Goal: Information Seeking & Learning: Check status

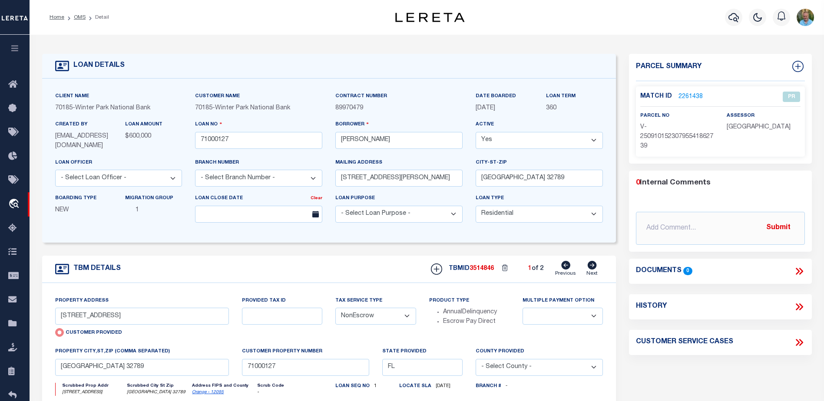
select select "10"
select select "NonEscrow"
click at [13, 47] on icon "button" at bounding box center [15, 48] width 10 height 8
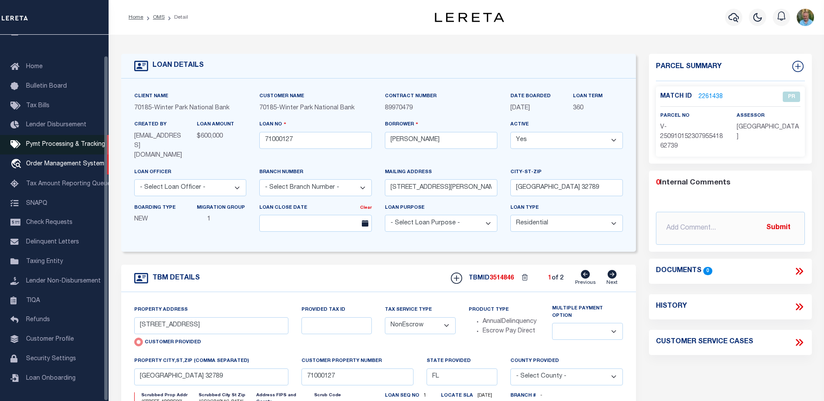
scroll to position [22, 0]
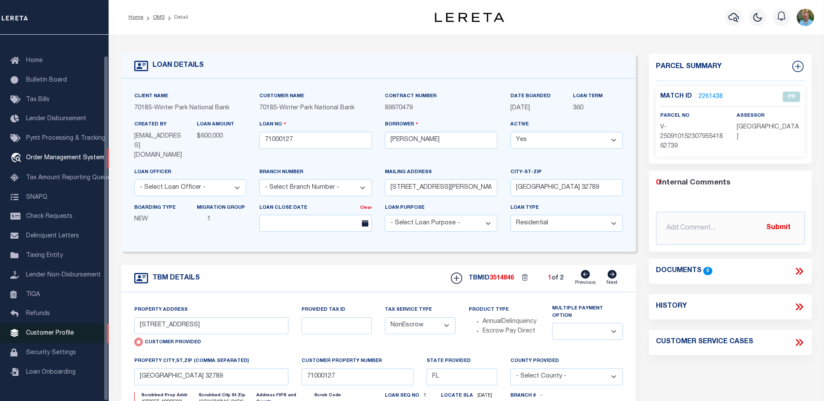
click at [46, 337] on span "Customer Profile" at bounding box center [50, 334] width 48 height 6
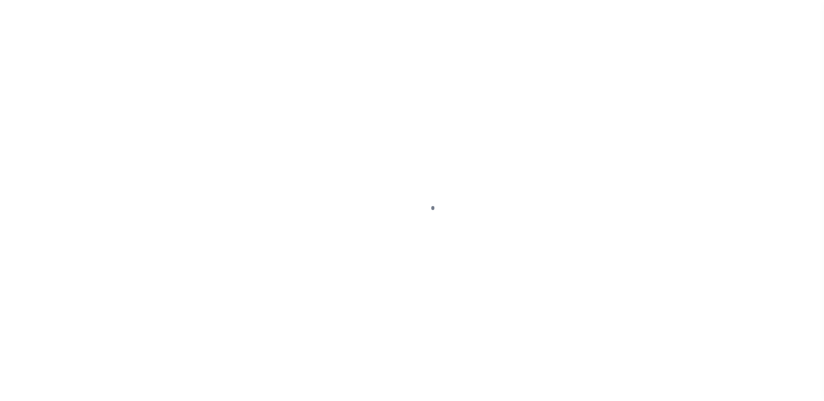
scroll to position [22, 0]
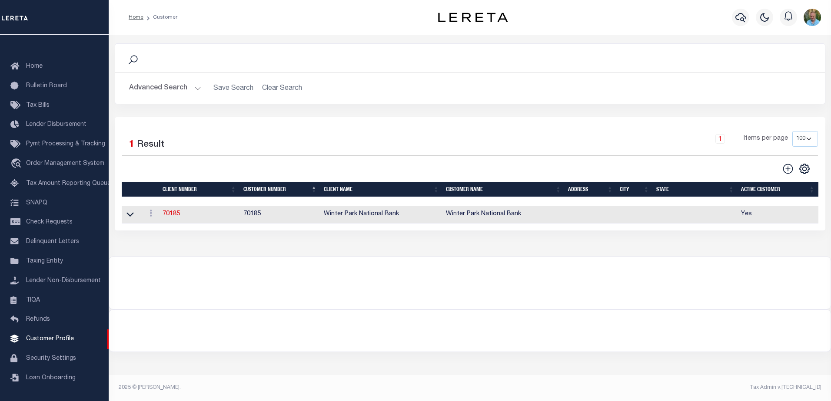
click at [184, 86] on button "Advanced Search" at bounding box center [165, 88] width 72 height 17
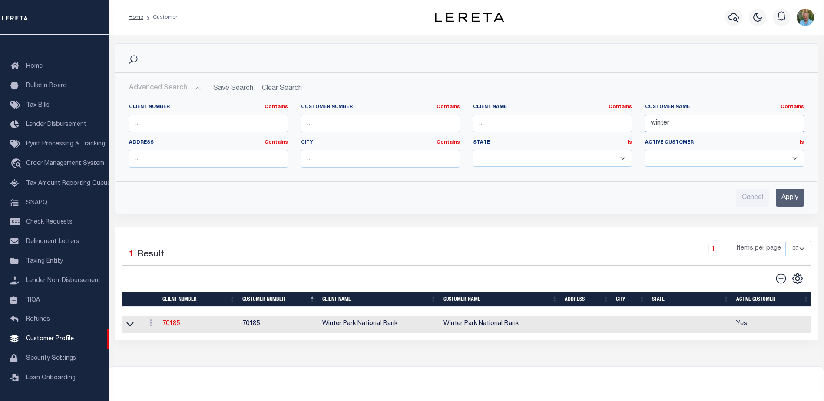
drag, startPoint x: 652, startPoint y: 125, endPoint x: 627, endPoint y: 125, distance: 24.8
click at [627, 125] on div "Client Number Contains Contains Is Customer Number Contains Contains Is Contains" at bounding box center [467, 139] width 688 height 71
type input "ill"
click at [789, 197] on input "Apply" at bounding box center [790, 198] width 28 height 18
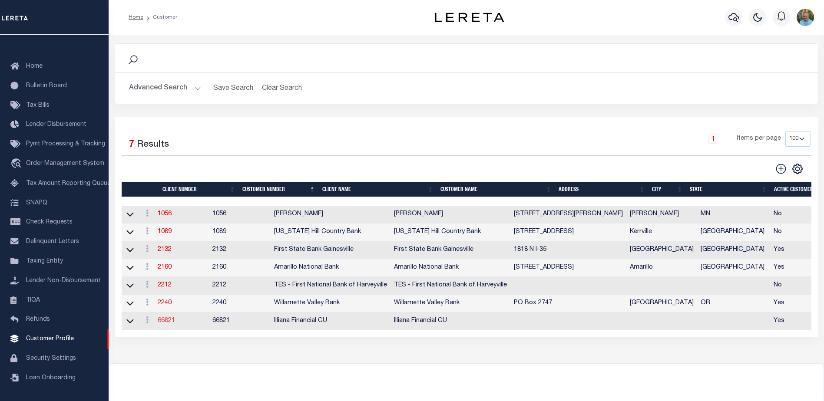
click at [170, 324] on link "66821" at bounding box center [166, 321] width 17 height 6
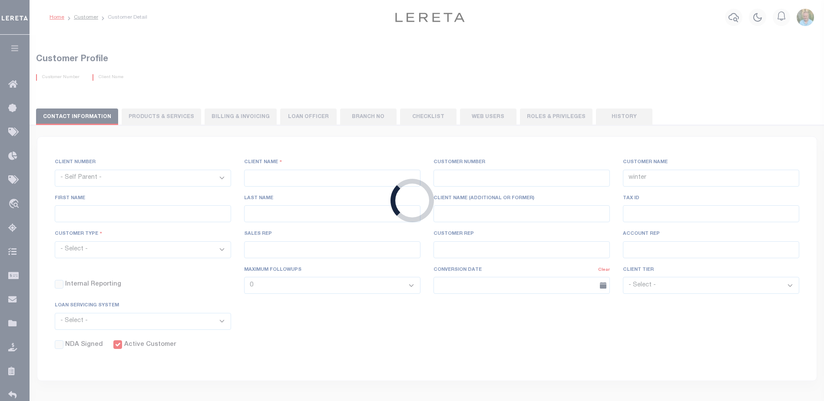
select select
type input "Illiana Financial CU"
type input "66821"
type input "Illiana Financial CU"
type input "Aliska J"
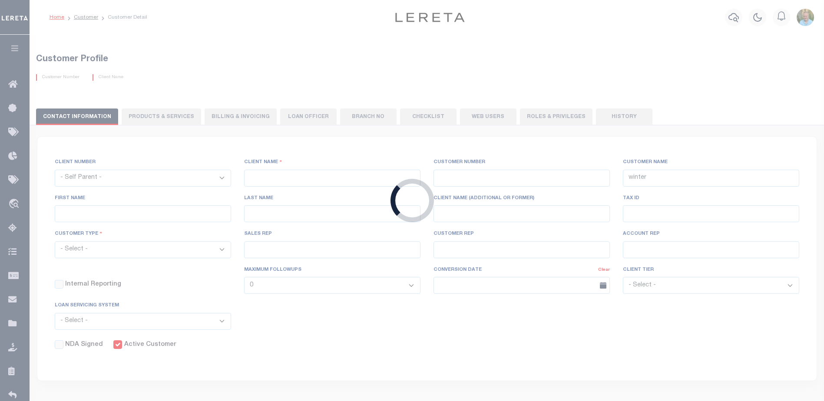
type input "Rice"
select select "Mixed Portfolio"
type input "Adam Villaneda"
type input "Customer Service"
select select "Tier 3"
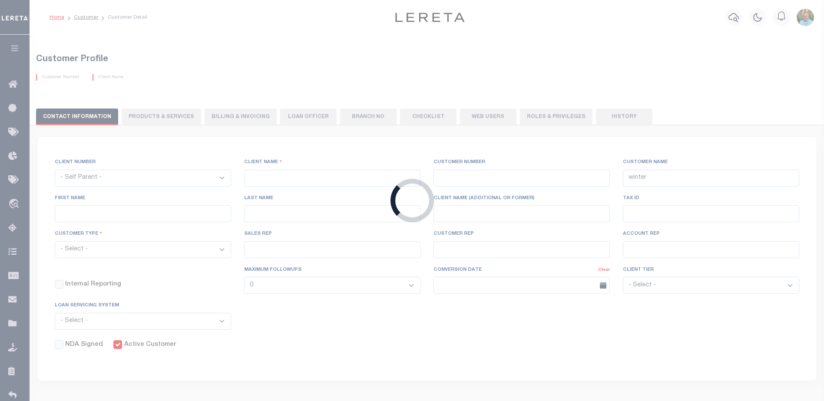
checkbox input "true"
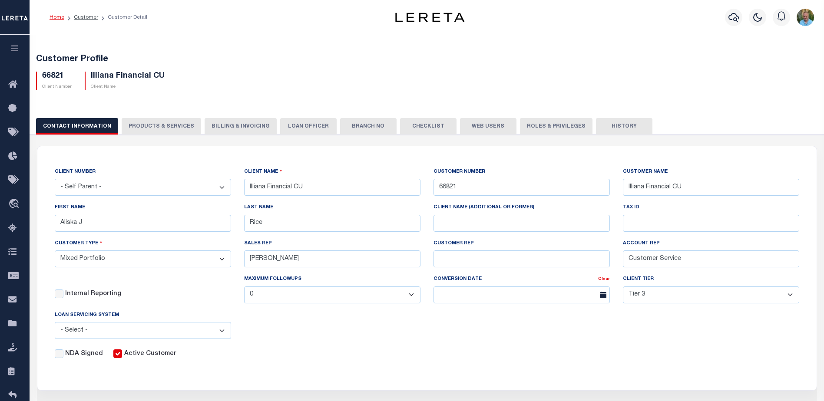
click at [489, 128] on button "Web Users" at bounding box center [488, 126] width 56 height 17
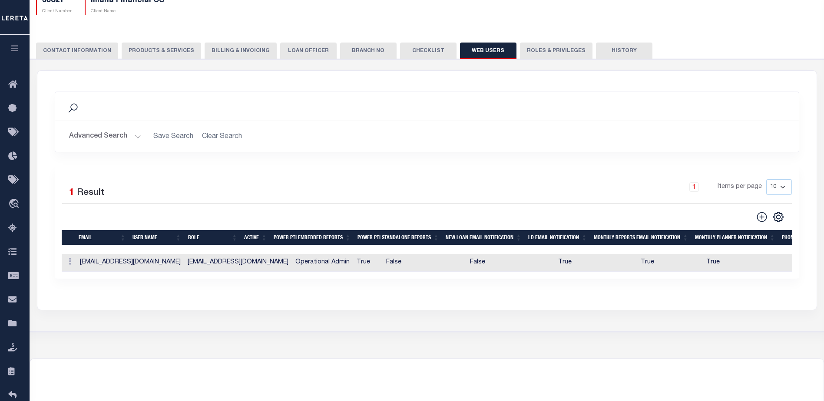
scroll to position [43, 0]
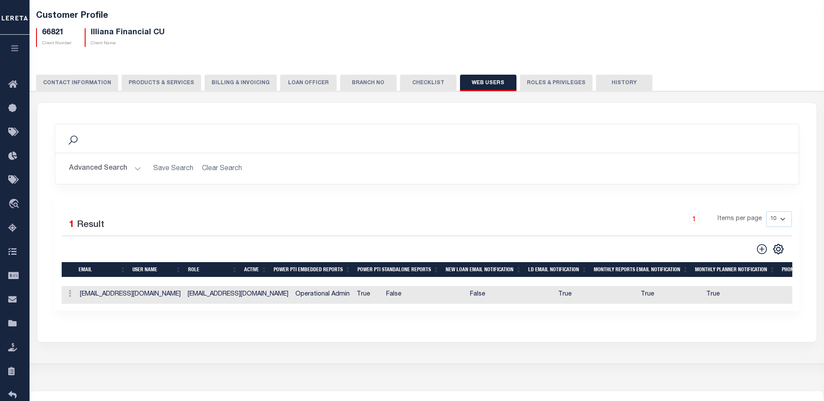
click at [103, 170] on button "Advanced Search" at bounding box center [105, 168] width 72 height 17
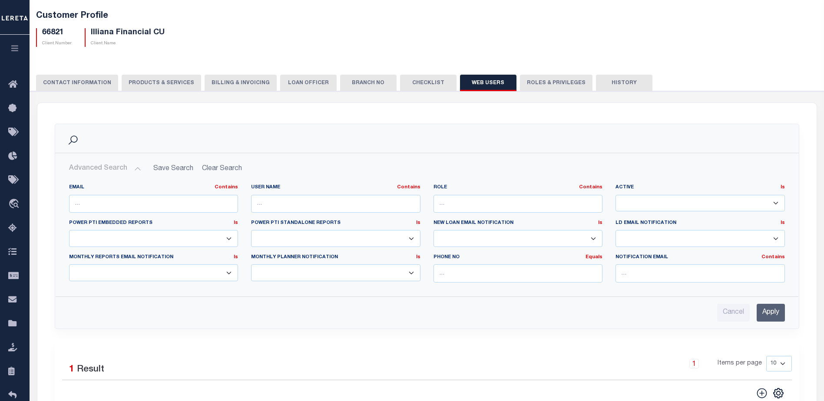
click at [109, 172] on button "Advanced Search" at bounding box center [105, 168] width 72 height 17
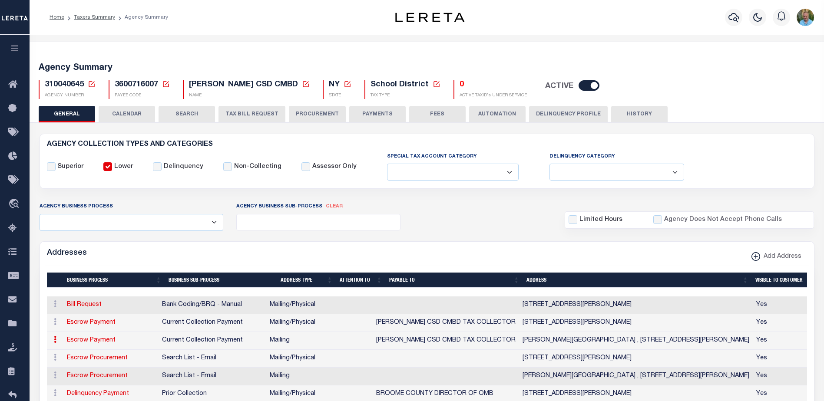
select select
click at [14, 46] on icon "button" at bounding box center [15, 48] width 10 height 8
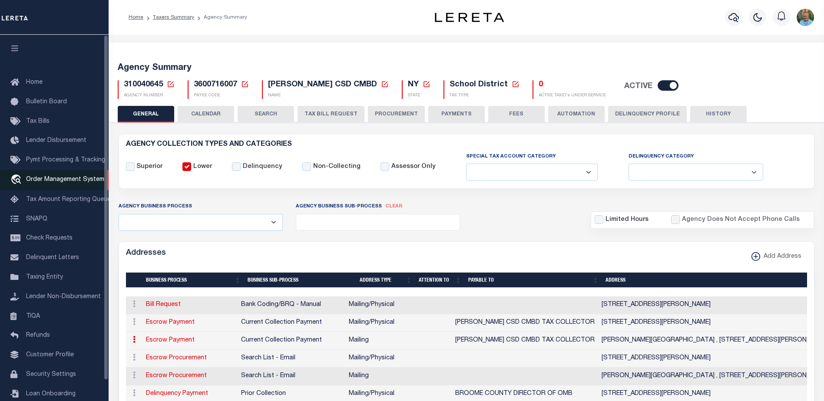
click at [43, 182] on span "Order Management System" at bounding box center [65, 180] width 78 height 6
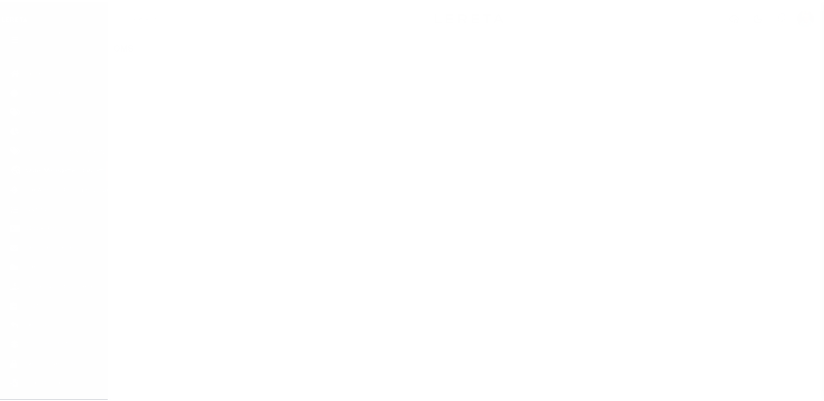
scroll to position [22, 0]
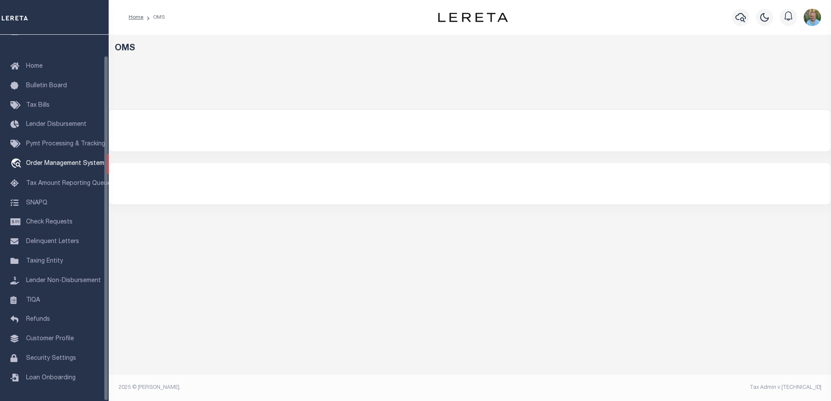
select select "200"
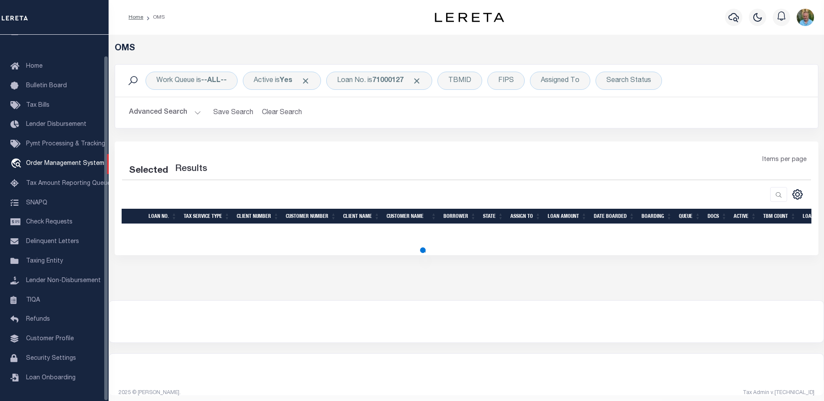
select select "200"
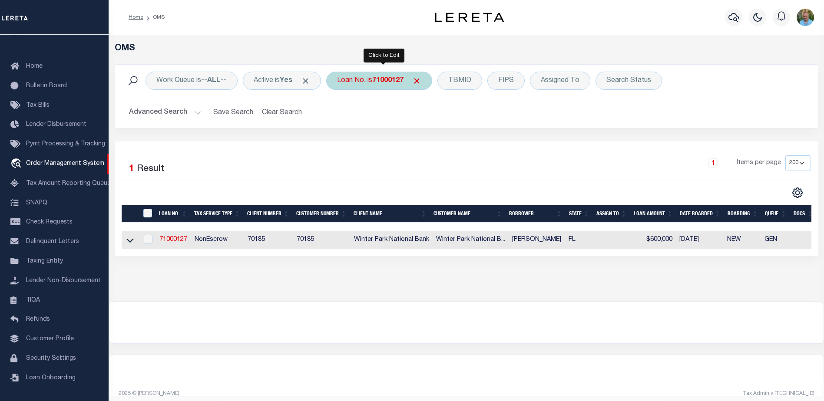
click at [391, 83] on b "71000127" at bounding box center [387, 80] width 31 height 7
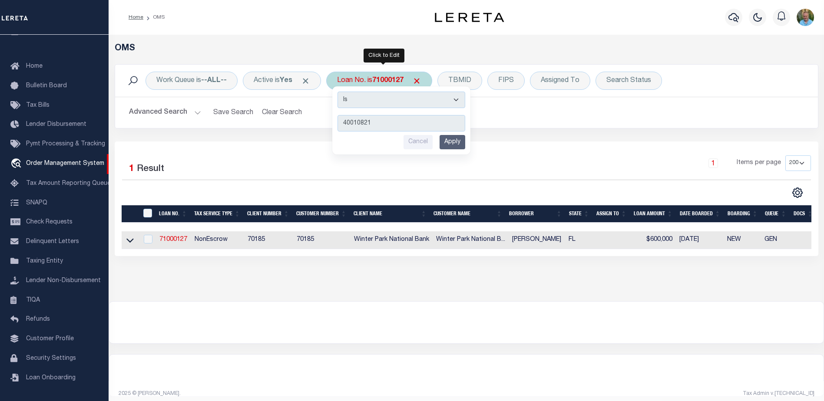
type input "40010821"
click at [457, 138] on input "Apply" at bounding box center [453, 142] width 26 height 14
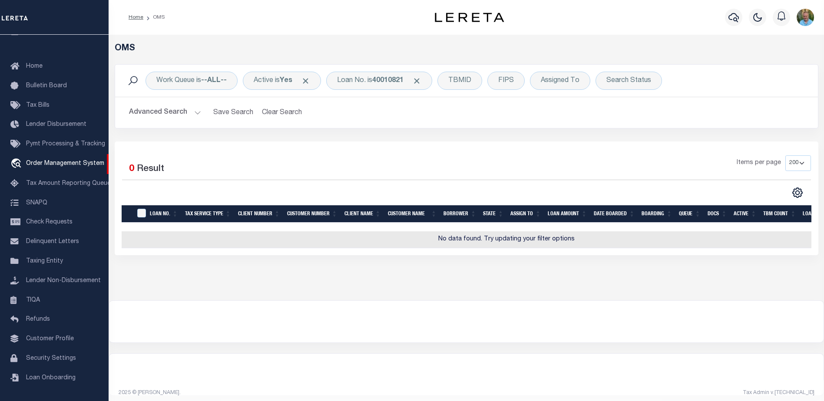
click at [149, 113] on button "Advanced Search" at bounding box center [165, 112] width 72 height 17
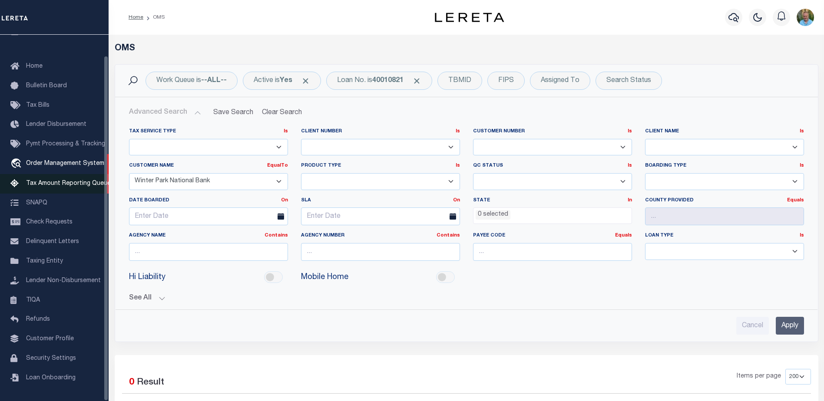
drag, startPoint x: 213, startPoint y: 183, endPoint x: 103, endPoint y: 183, distance: 109.5
click at [103, 183] on div "Home OMS Profile" at bounding box center [412, 310] width 824 height 620
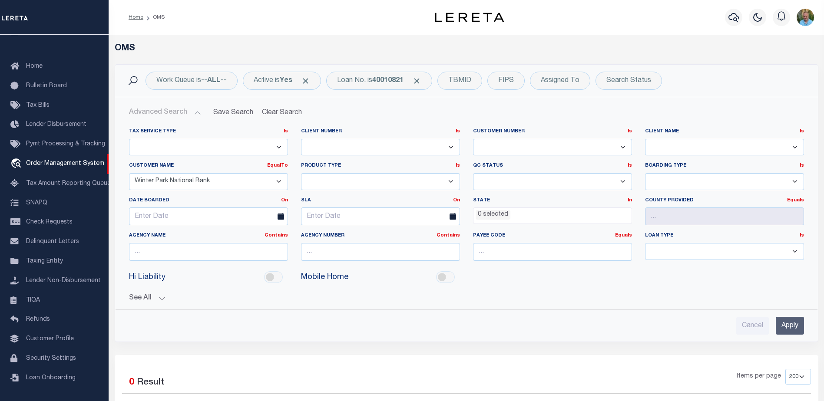
select select
click at [129, 173] on select "Accumatch - Refunds ACM CGS IV-B-B LN LLC ACM CGS IV-B-B RE LLC ACM Florida LN …" at bounding box center [208, 181] width 159 height 17
click at [791, 322] on input "Apply" at bounding box center [790, 326] width 28 height 18
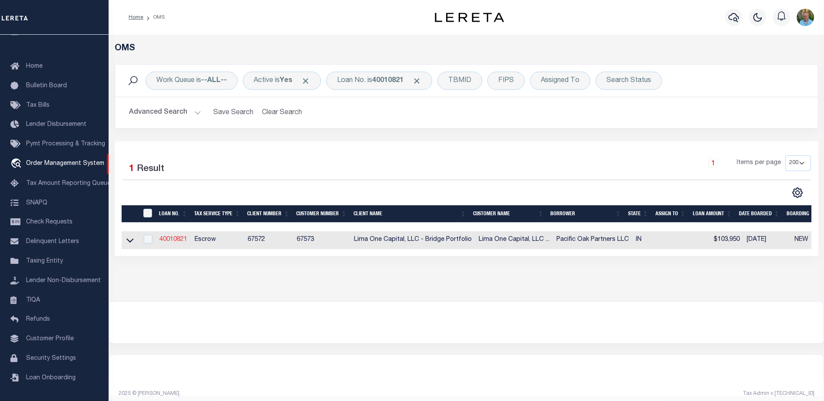
click at [180, 239] on link "40010821" at bounding box center [173, 240] width 28 height 6
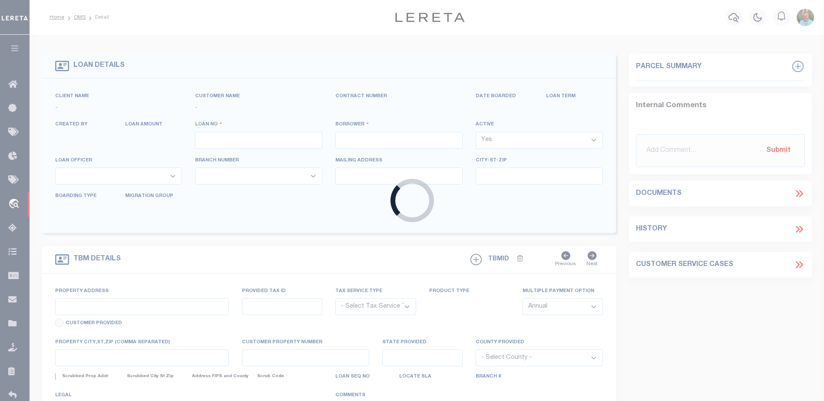
type input "40010821"
type input "Pacific Oak Partners LLC"
select select
type input "5143 N Visscher St"
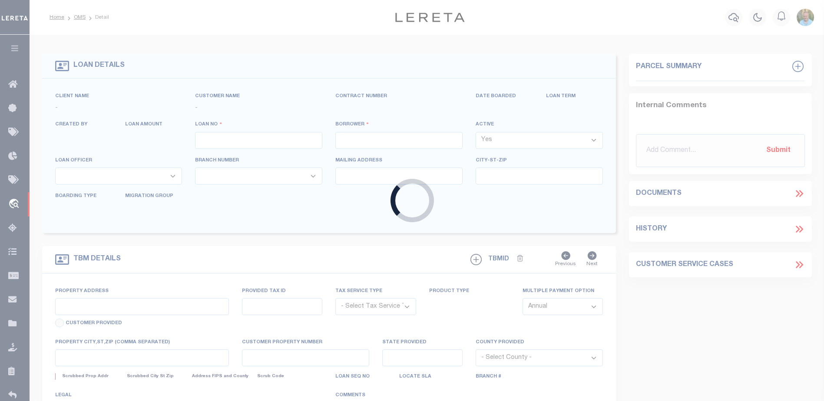
type input "Tacoma WA 98407"
select select
select select "Escrow"
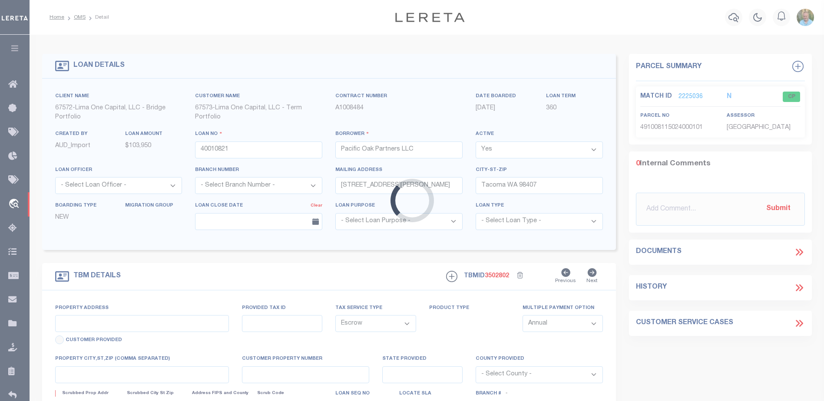
type input "3214 Newton Avenue"
type input "49-10-08-115-024.000-101"
select select
type input "Indianapolis IN 46201"
type input "40010821-1"
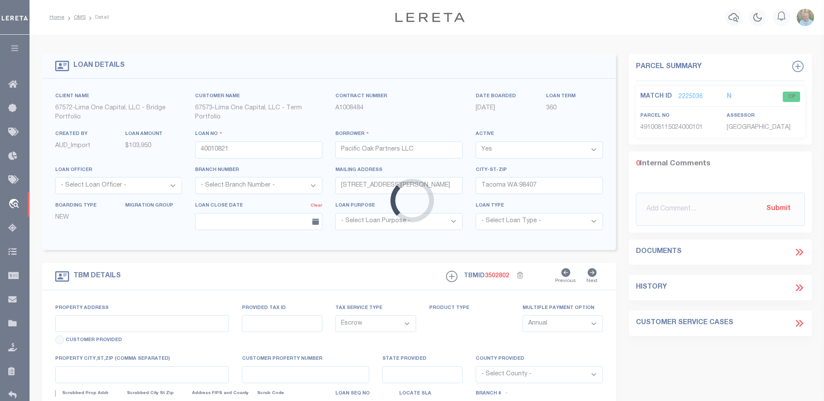
type input "IN"
select select
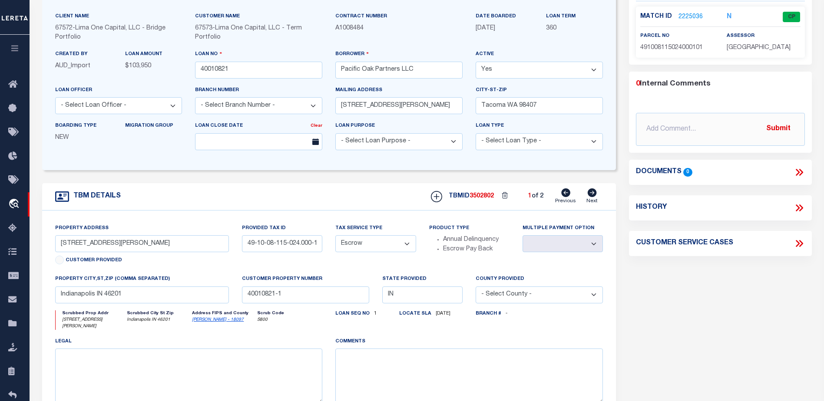
scroll to position [87, 0]
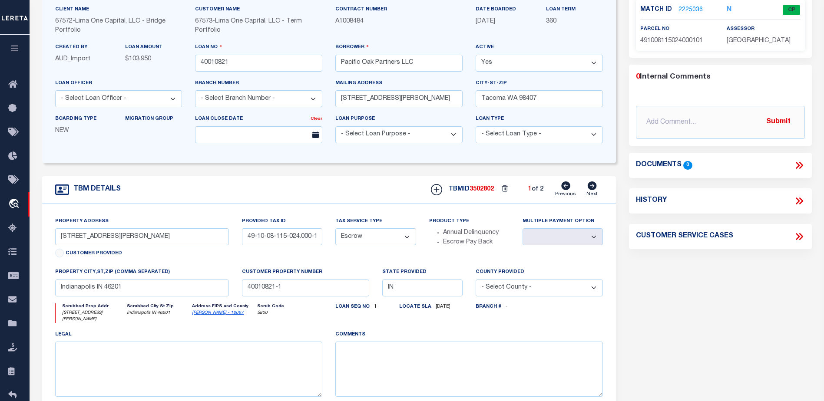
click at [590, 187] on icon at bounding box center [592, 186] width 9 height 9
select select
click at [567, 185] on icon at bounding box center [565, 186] width 9 height 9
select select
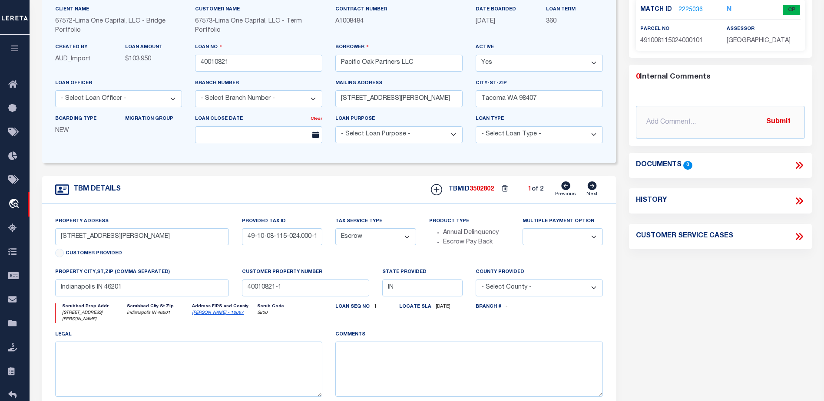
select select
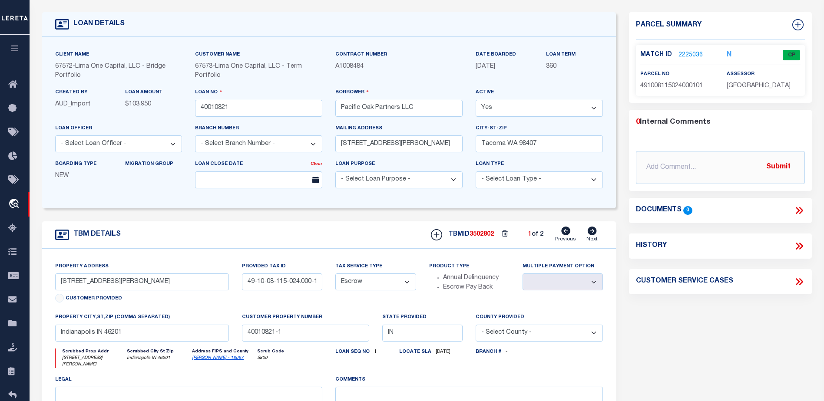
scroll to position [0, 0]
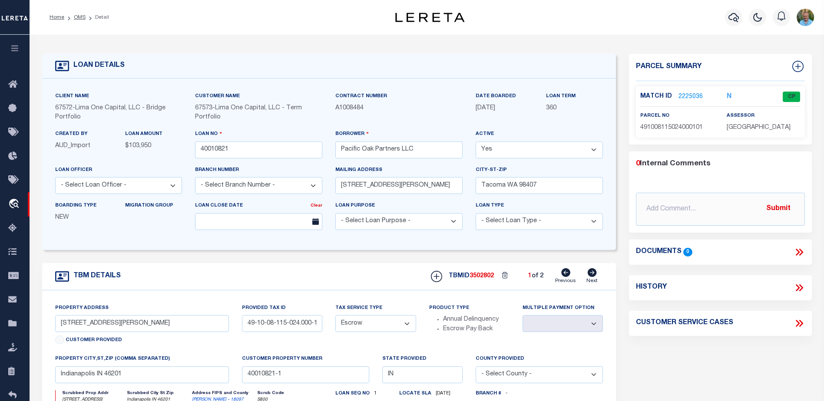
click at [593, 272] on icon at bounding box center [592, 272] width 9 height 9
select select
click at [563, 275] on icon at bounding box center [565, 272] width 9 height 9
select select
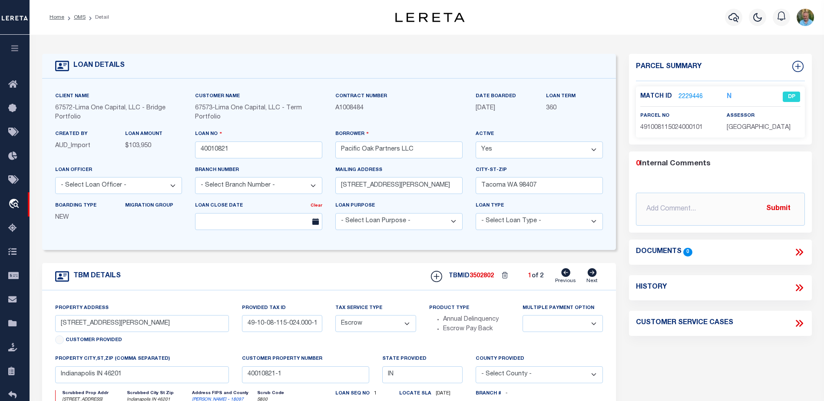
select select
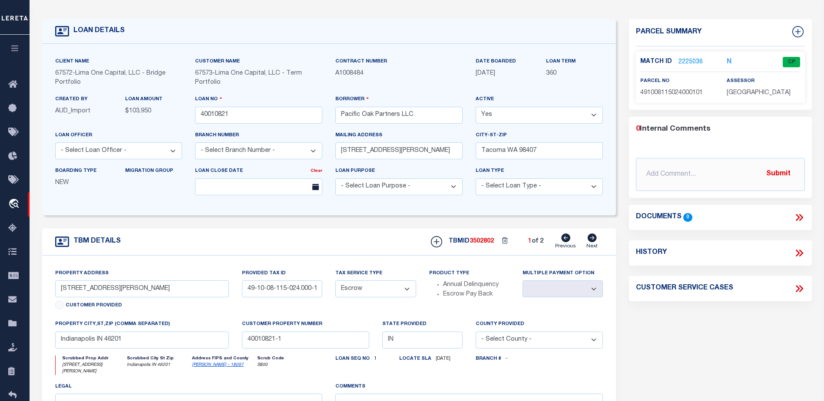
scroll to position [87, 0]
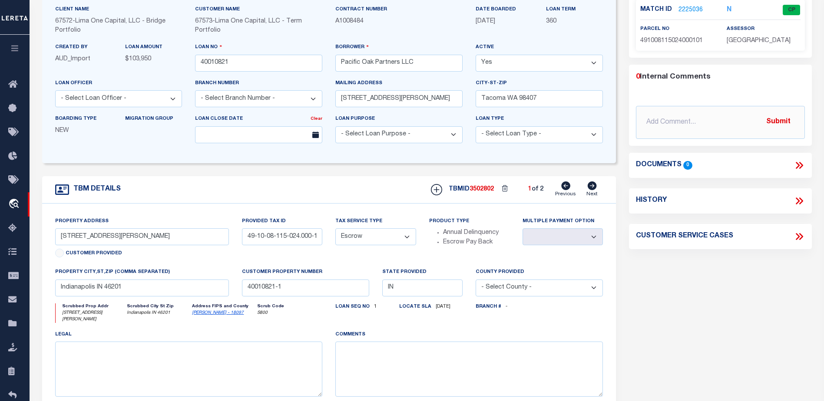
click at [592, 187] on icon at bounding box center [592, 186] width 10 height 9
select select
click at [566, 185] on icon at bounding box center [565, 186] width 9 height 9
select select
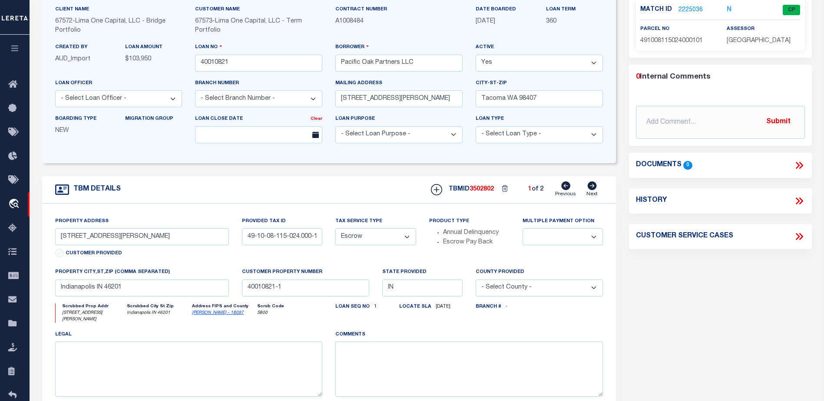
select select
click at [595, 184] on icon at bounding box center [592, 186] width 9 height 9
select select
click at [566, 186] on icon at bounding box center [565, 186] width 9 height 9
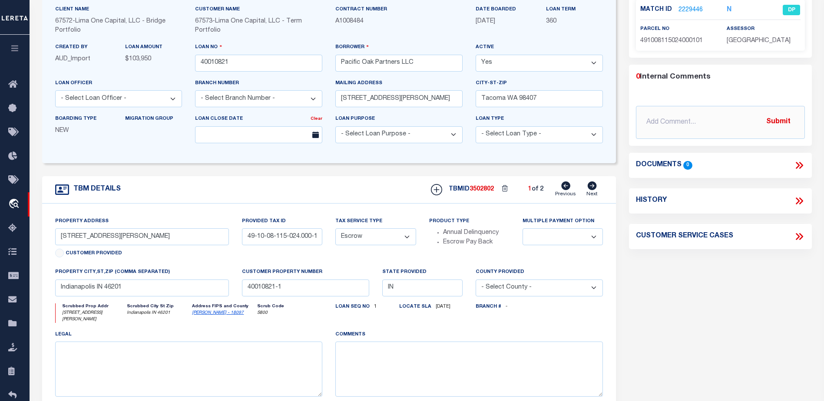
select select
click at [593, 189] on icon at bounding box center [592, 186] width 9 height 9
select select
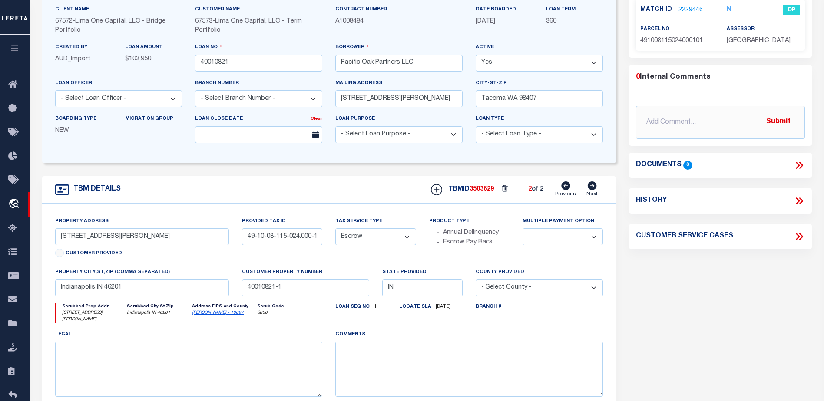
click at [564, 187] on icon at bounding box center [565, 186] width 9 height 9
select select
click at [596, 189] on icon at bounding box center [592, 186] width 9 height 9
select select
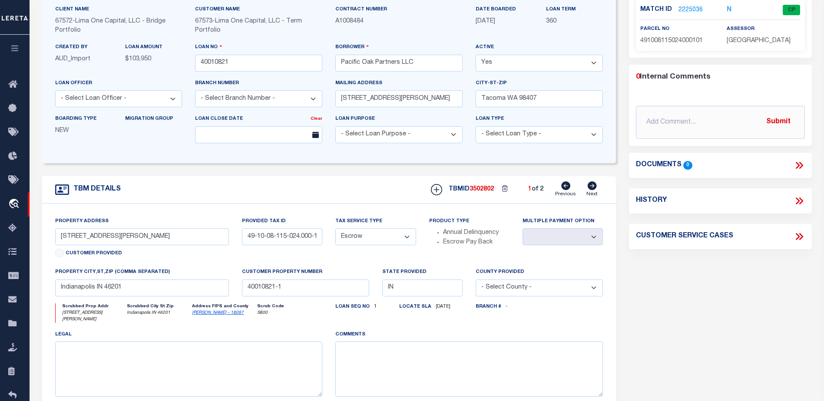
select select
click at [569, 187] on icon at bounding box center [565, 186] width 9 height 9
select select
click at [597, 189] on link "Next" at bounding box center [592, 190] width 11 height 17
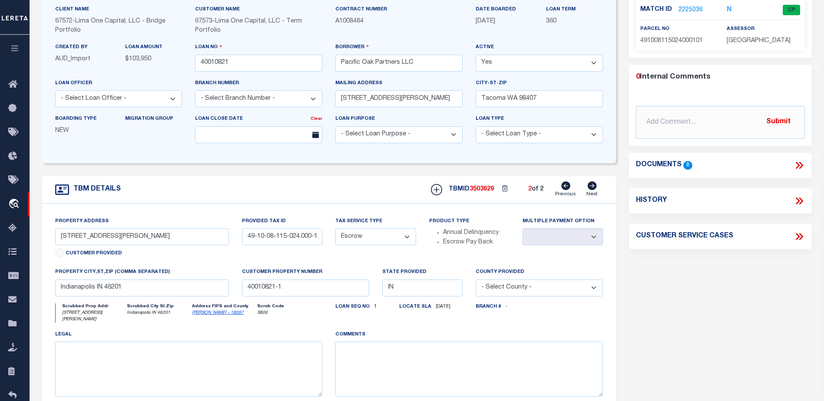
select select
click at [567, 185] on icon at bounding box center [565, 186] width 9 height 9
select select
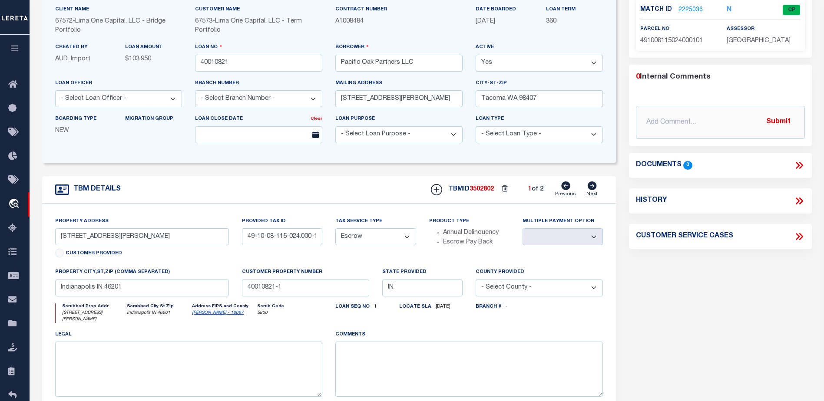
click at [594, 187] on icon at bounding box center [592, 186] width 10 height 9
select select
click at [563, 187] on icon at bounding box center [565, 186] width 9 height 9
select select
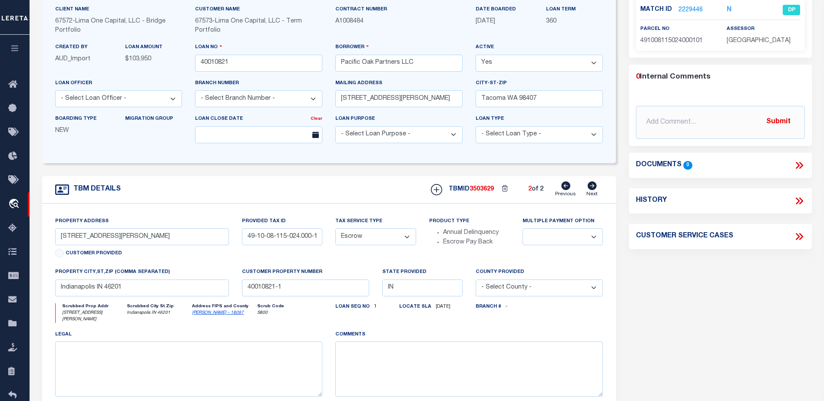
select select
click at [590, 187] on icon at bounding box center [592, 186] width 9 height 9
select select
click at [569, 186] on icon at bounding box center [565, 186] width 9 height 9
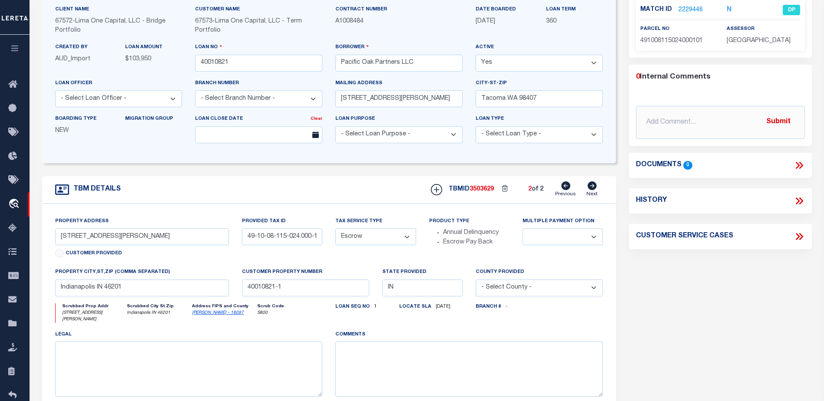
select select
click at [593, 188] on icon at bounding box center [592, 186] width 10 height 9
select select
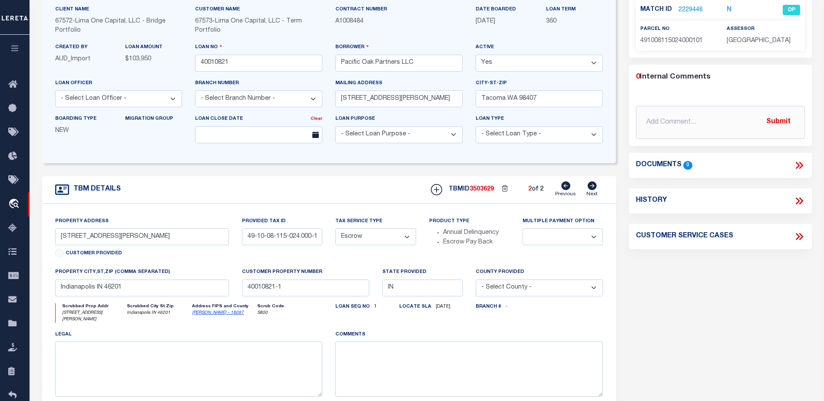
click at [564, 187] on icon at bounding box center [565, 186] width 9 height 9
select select
click at [593, 187] on icon at bounding box center [592, 186] width 9 height 9
select select
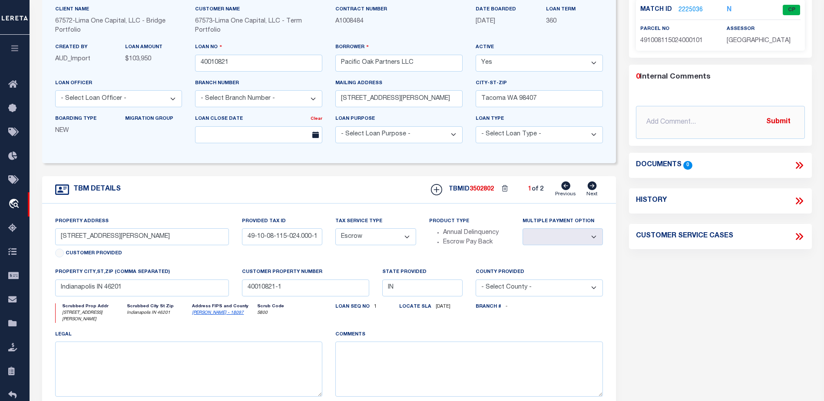
select select
click at [564, 189] on icon at bounding box center [565, 186] width 9 height 9
select select
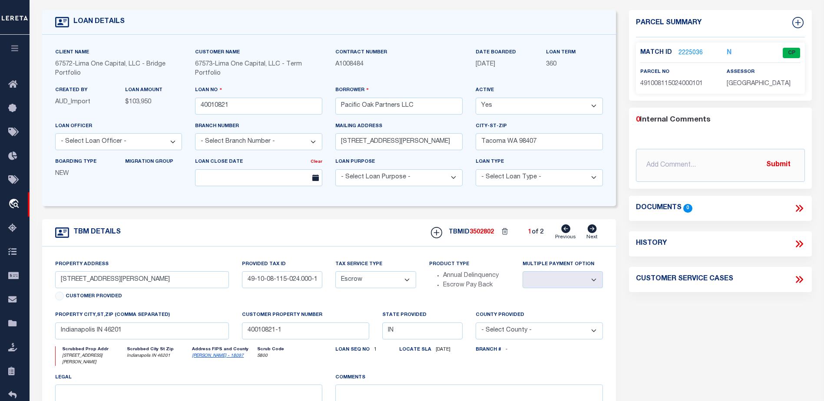
scroll to position [43, 0]
click at [592, 230] on icon at bounding box center [592, 229] width 9 height 9
select select
click at [566, 229] on icon at bounding box center [565, 229] width 9 height 9
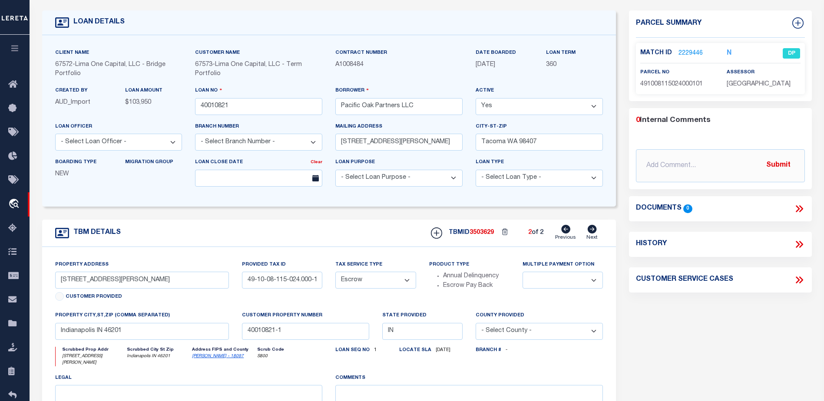
select select
click at [592, 232] on icon at bounding box center [592, 229] width 9 height 9
select select
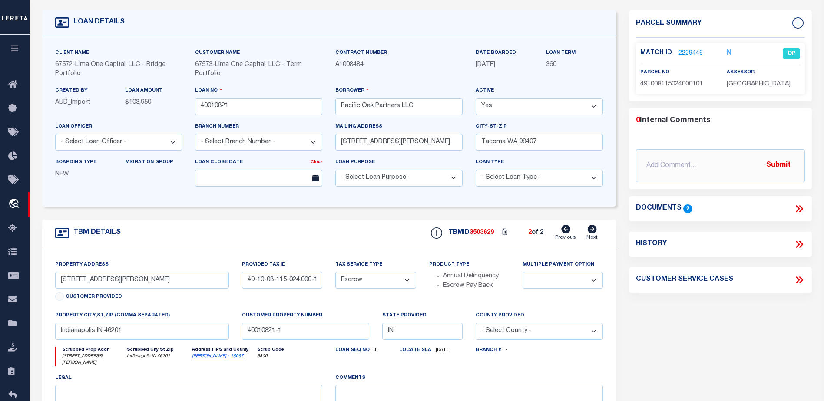
click at [566, 231] on icon at bounding box center [565, 229] width 9 height 9
select select
click at [594, 232] on icon at bounding box center [592, 229] width 9 height 9
select select
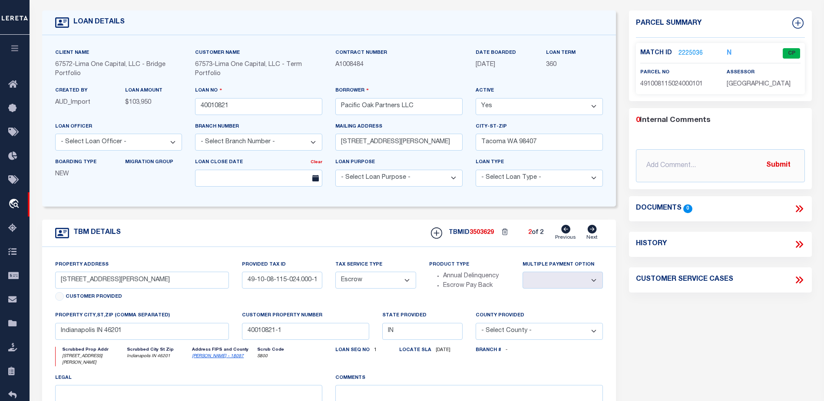
select select
click at [564, 232] on icon at bounding box center [565, 229] width 9 height 9
select select
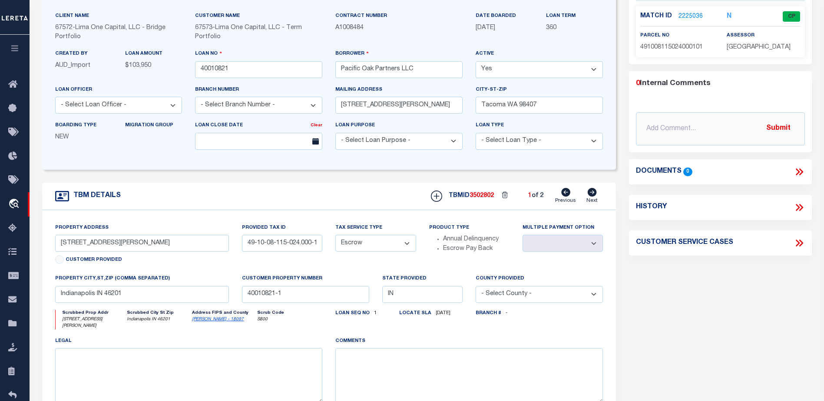
scroll to position [0, 0]
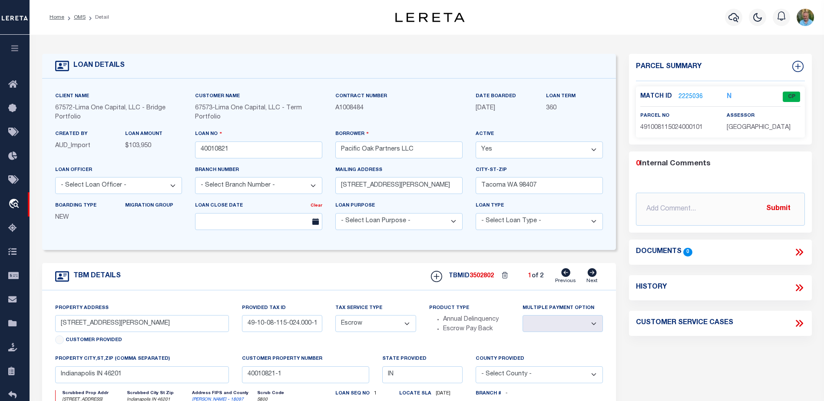
click at [646, 288] on h4 "History" at bounding box center [651, 288] width 31 height 8
click at [801, 289] on icon at bounding box center [801, 288] width 4 height 7
select select "100"
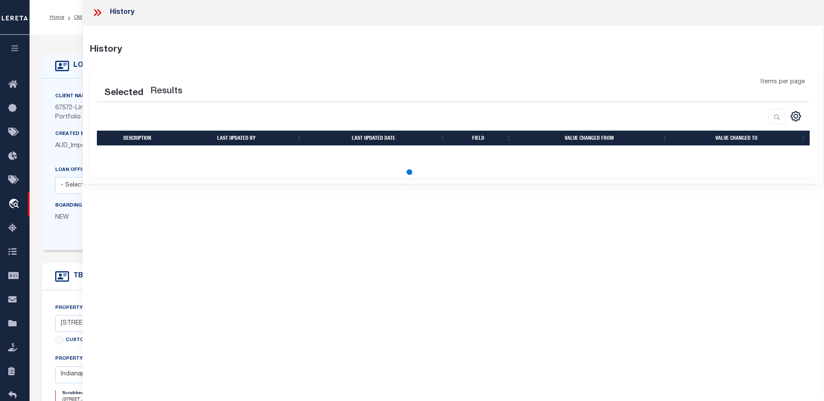
select select "100"
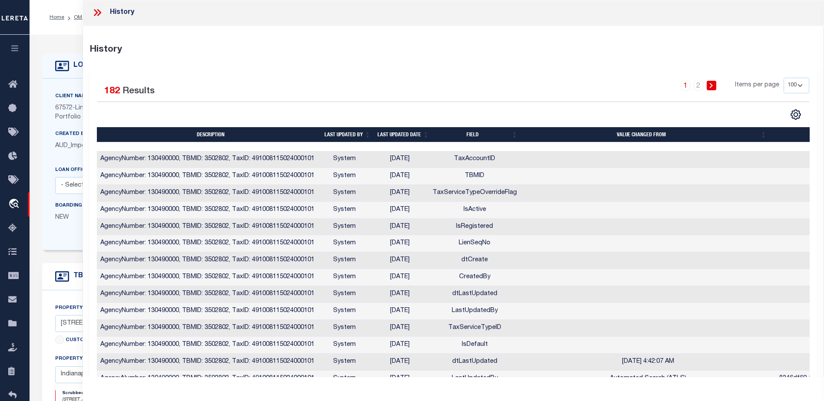
click at [426, 132] on th "Last updated date" at bounding box center [403, 134] width 58 height 15
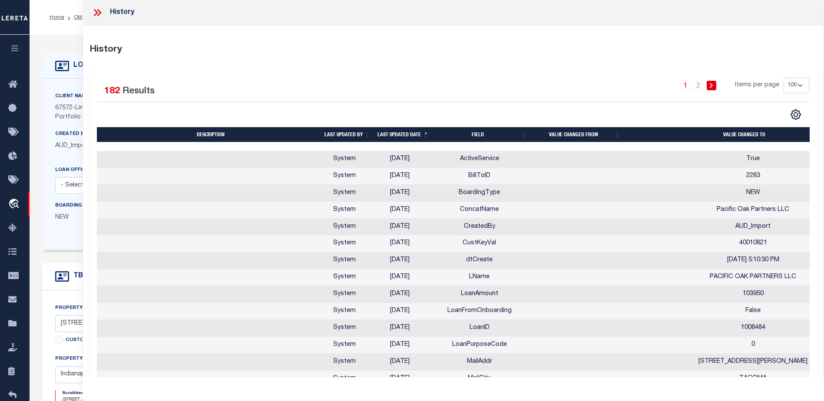
click at [94, 8] on icon at bounding box center [97, 12] width 11 height 11
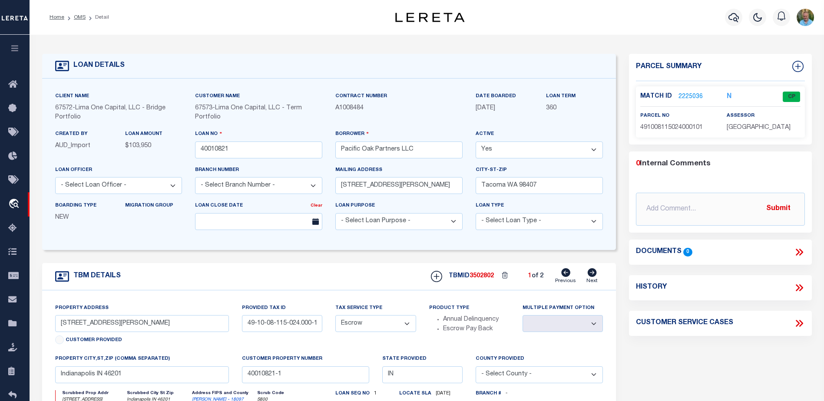
click at [592, 276] on icon at bounding box center [592, 272] width 9 height 9
select select
click at [562, 273] on icon at bounding box center [565, 272] width 9 height 9
select select
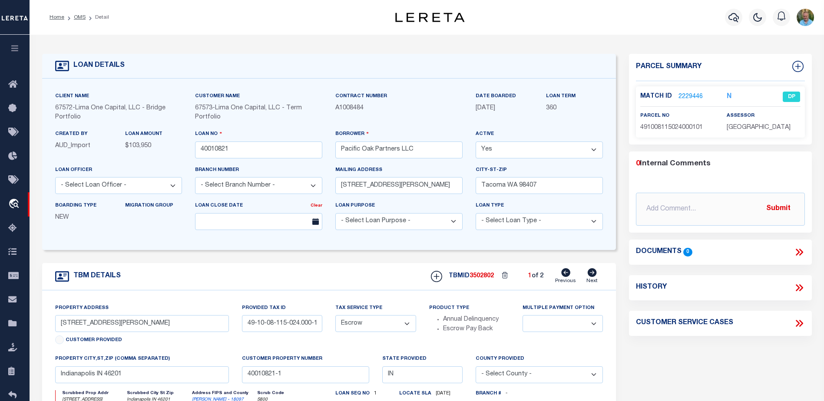
select select
click at [591, 274] on icon at bounding box center [592, 272] width 9 height 9
select select
click at [568, 275] on icon at bounding box center [565, 272] width 9 height 9
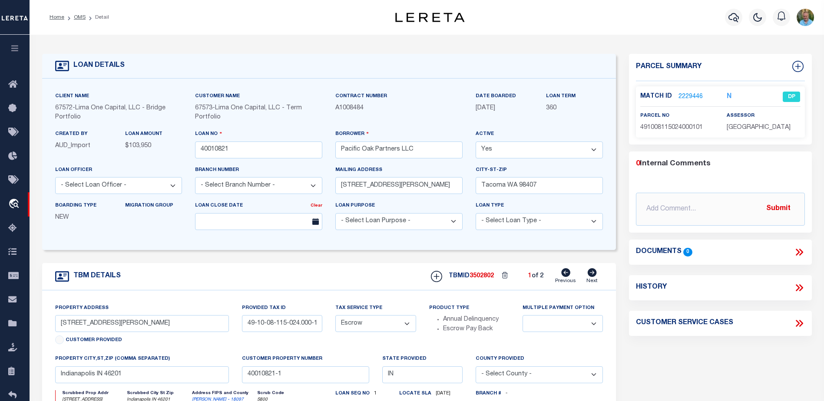
select select
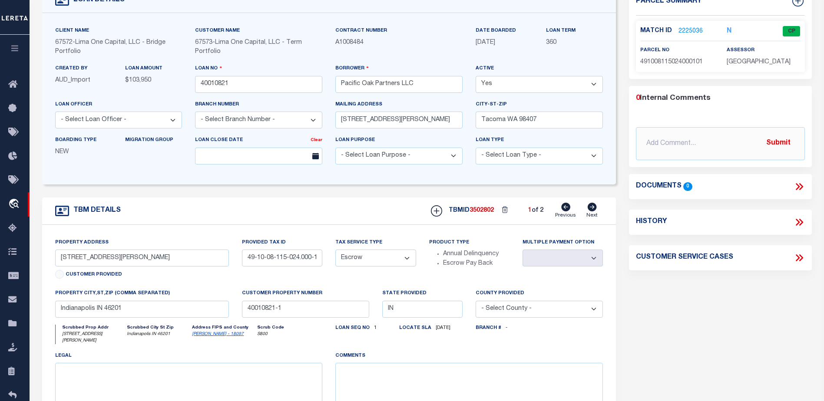
scroll to position [130, 0]
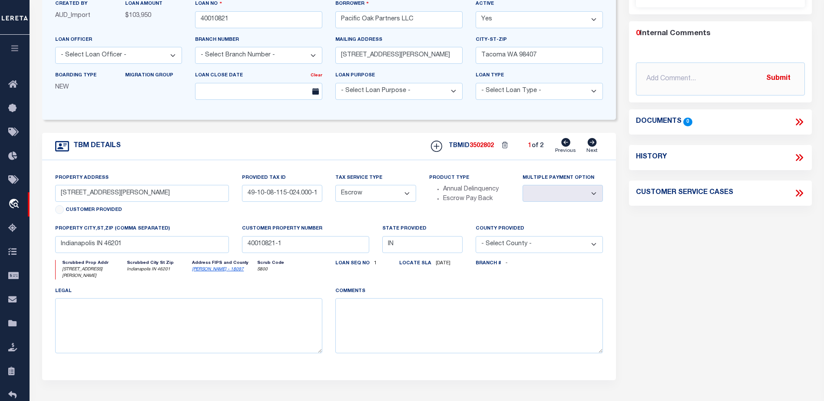
click at [798, 155] on icon at bounding box center [799, 157] width 11 height 11
select select "100"
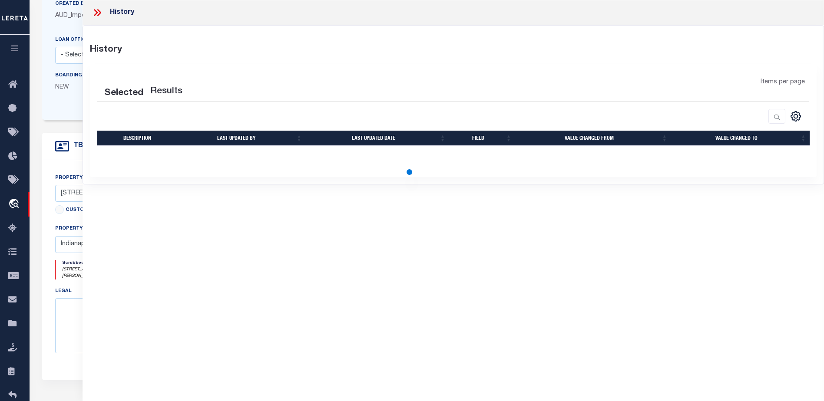
select select "100"
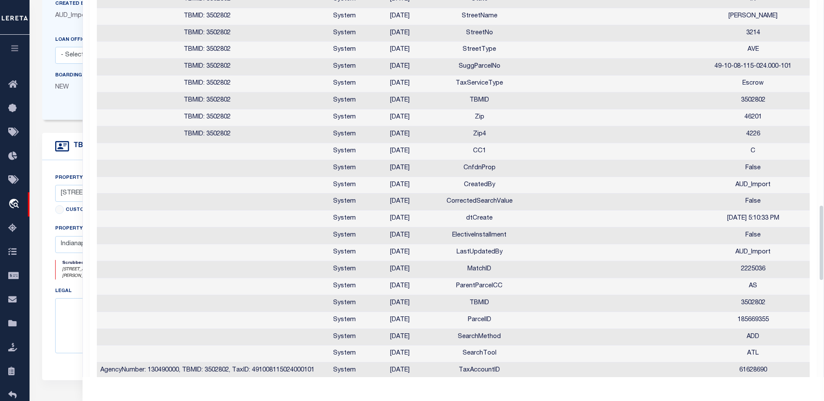
scroll to position [888, 0]
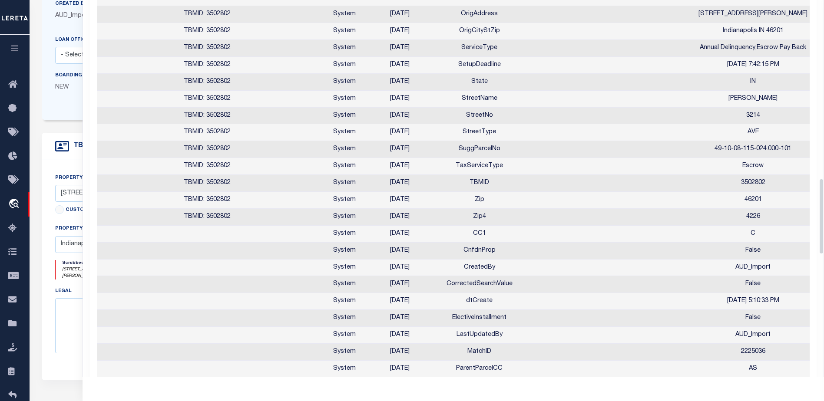
click at [52, 120] on div "Client Name 67572 - Lima One Capital, LLC - Bridge Portfolio Customer Name 6757…" at bounding box center [329, 34] width 574 height 172
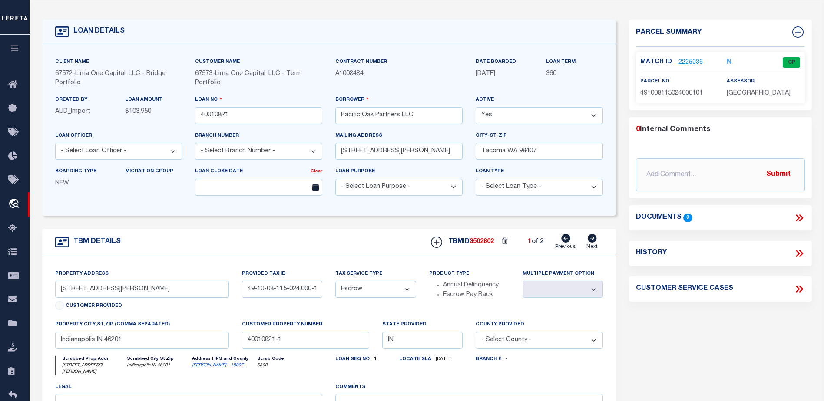
scroll to position [0, 0]
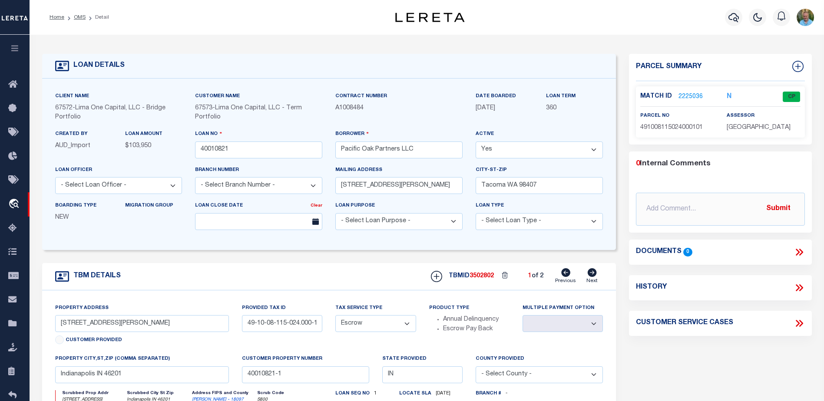
click at [592, 275] on icon at bounding box center [592, 272] width 10 height 9
select select
click at [565, 274] on icon at bounding box center [565, 272] width 9 height 9
select select
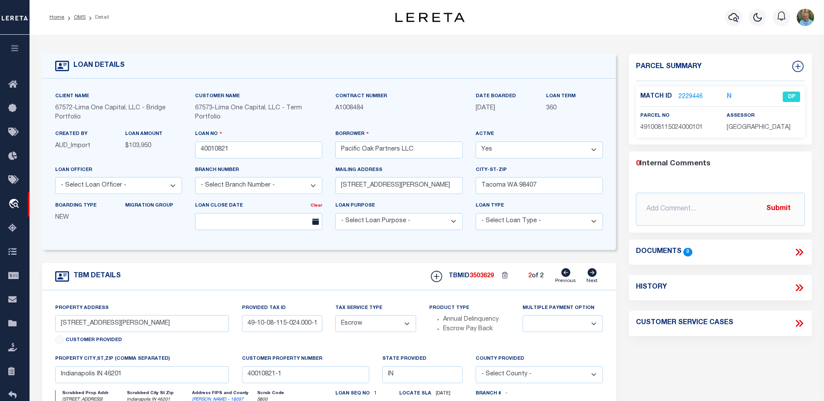
select select
click at [592, 275] on icon at bounding box center [592, 272] width 10 height 9
select select
click at [567, 275] on icon at bounding box center [565, 272] width 9 height 9
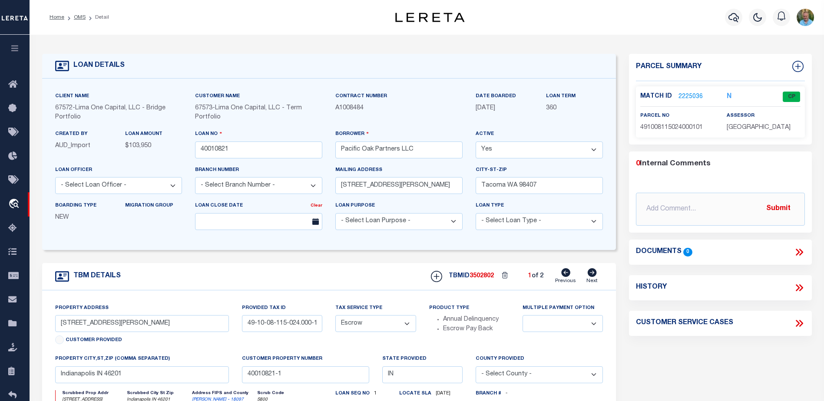
select select
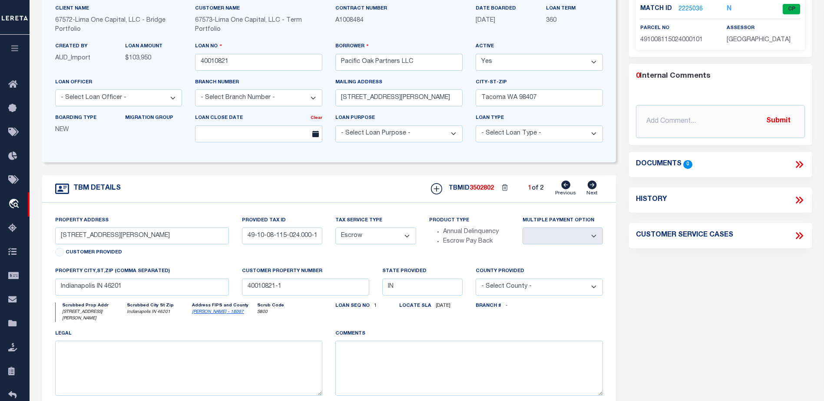
scroll to position [87, 0]
click at [592, 187] on icon at bounding box center [592, 186] width 9 height 9
select select
click at [562, 187] on icon at bounding box center [565, 186] width 9 height 9
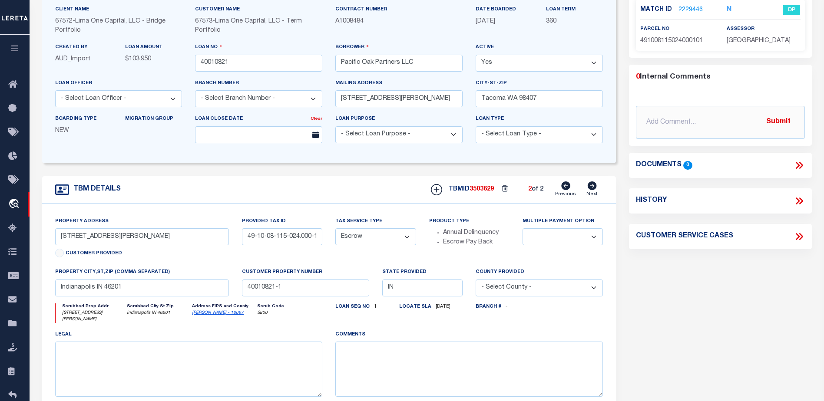
select select
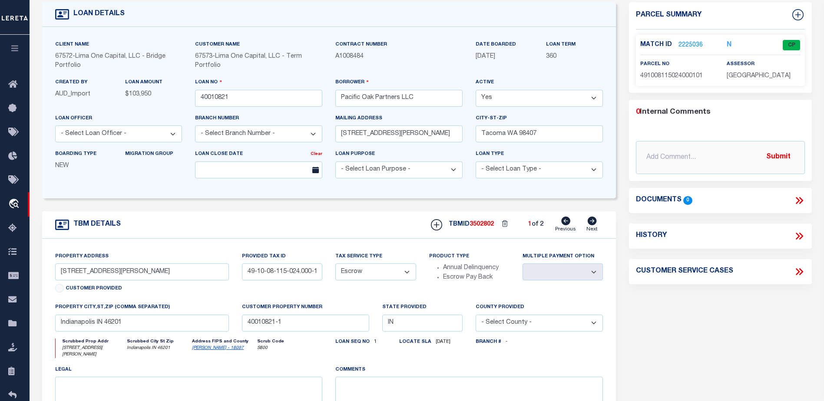
scroll to position [0, 0]
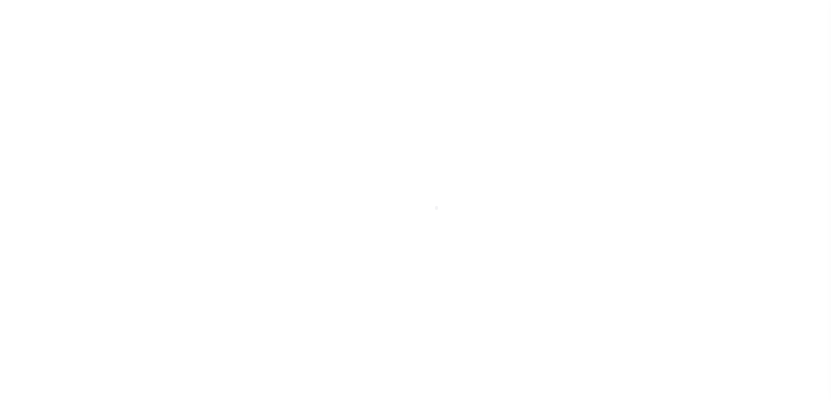
select select
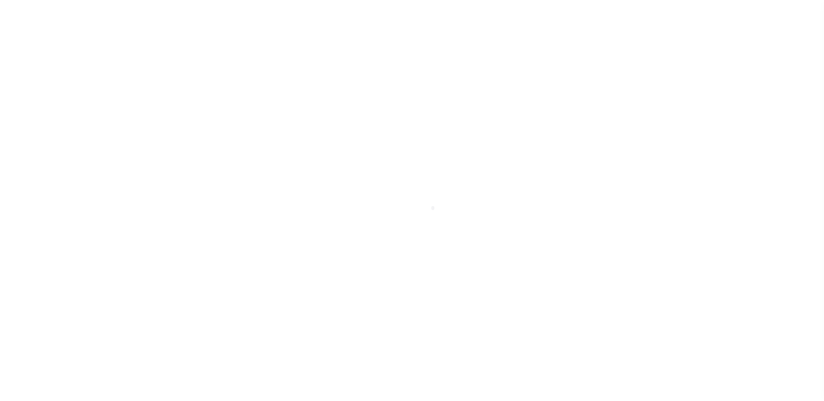
scroll to position [22, 0]
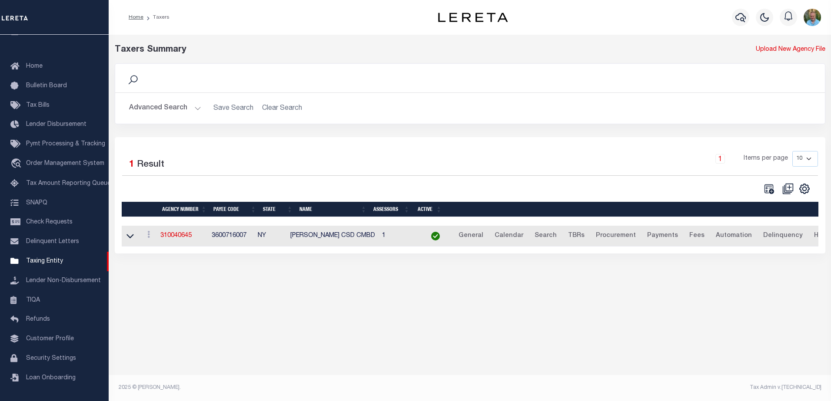
click at [162, 110] on button "Advanced Search" at bounding box center [165, 108] width 72 height 17
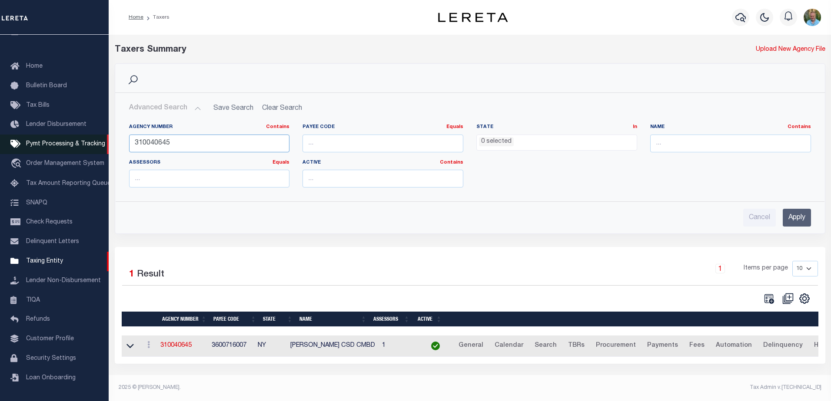
drag, startPoint x: 227, startPoint y: 140, endPoint x: 95, endPoint y: 143, distance: 132.1
click at [95, 143] on div "Home Taxers Profile" at bounding box center [415, 198] width 831 height 396
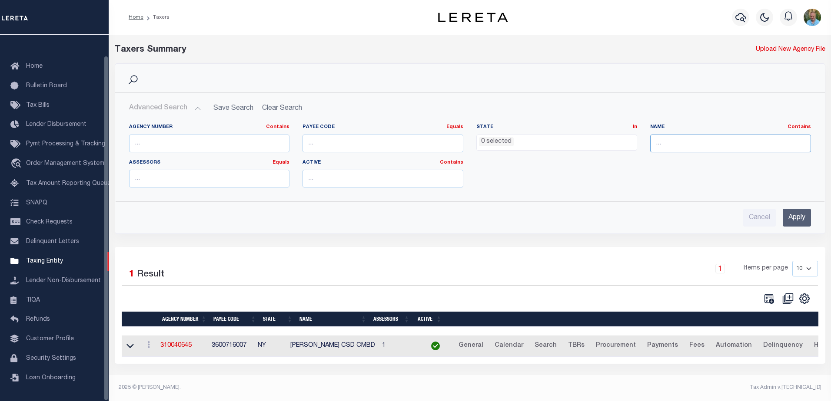
click at [688, 143] on input "text" at bounding box center [730, 144] width 161 height 18
type input "marion"
click at [793, 216] on input "Apply" at bounding box center [796, 218] width 28 height 18
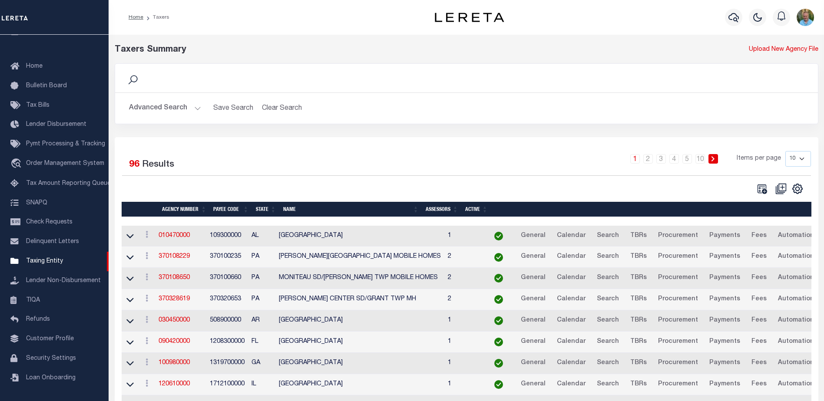
click at [164, 104] on button "Advanced Search" at bounding box center [165, 108] width 72 height 17
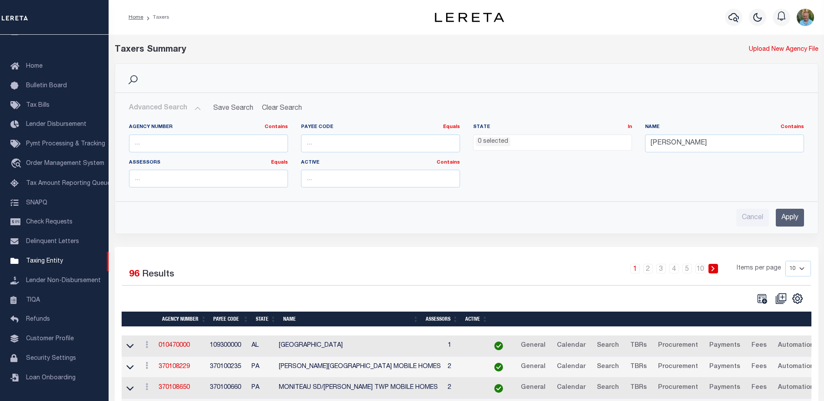
click at [504, 140] on li "0 selected" at bounding box center [493, 142] width 35 height 10
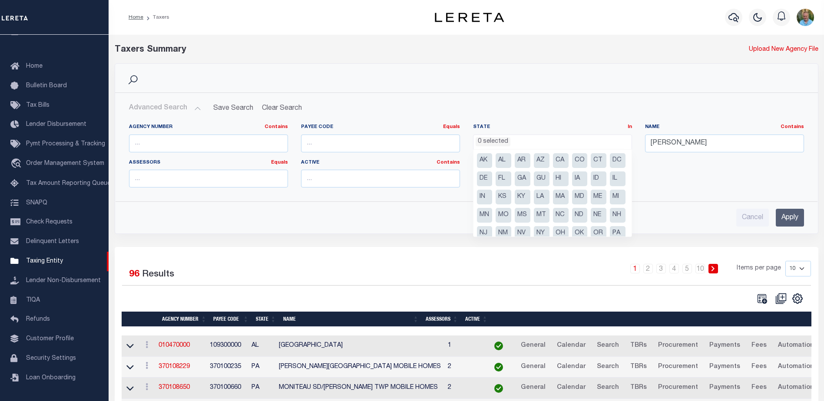
click at [493, 197] on li "IN" at bounding box center [485, 197] width 16 height 15
select select "IN"
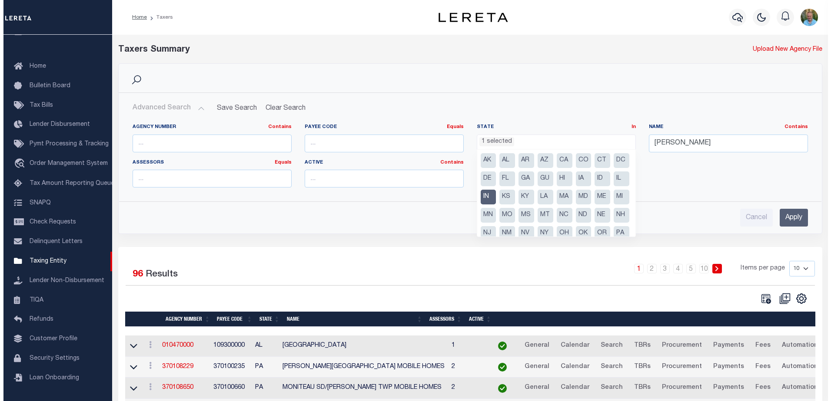
scroll to position [125, 0]
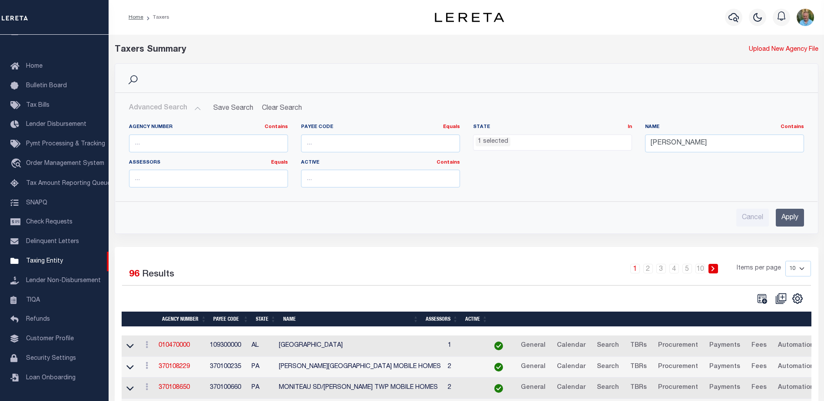
click at [793, 218] on input "Apply" at bounding box center [790, 218] width 28 height 18
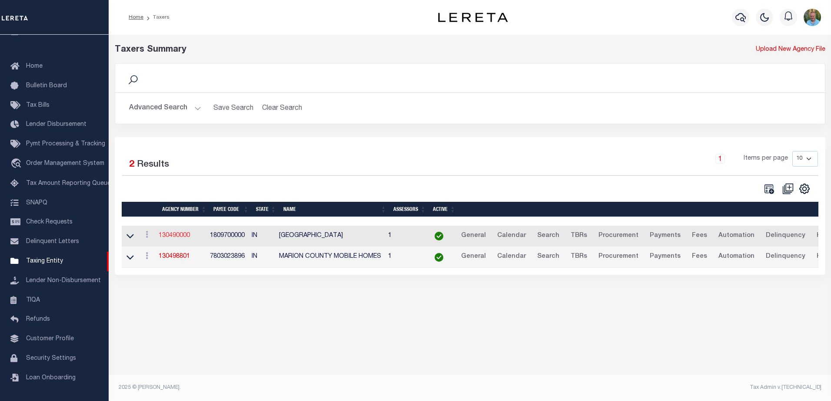
click at [175, 239] on link "130490000" at bounding box center [174, 236] width 31 height 6
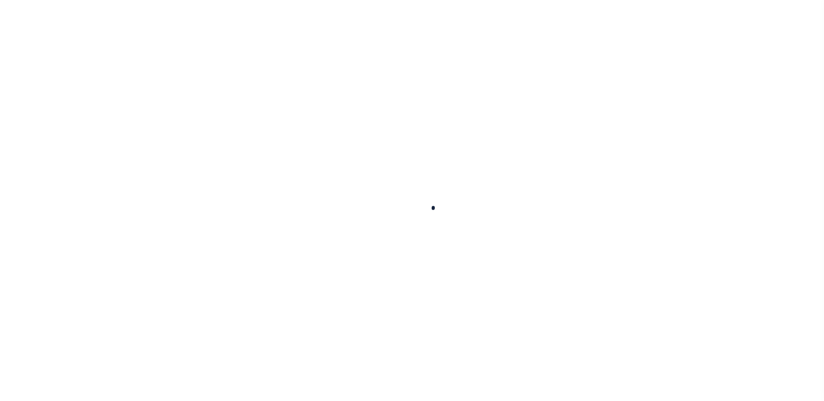
select select
checkbox input "false"
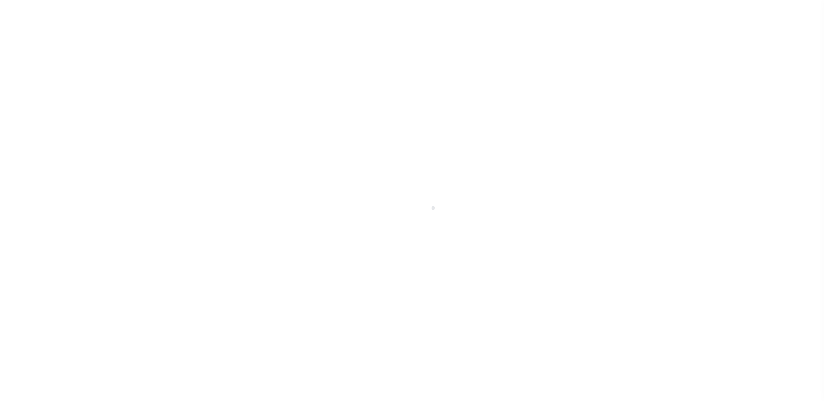
checkbox input "false"
type input "1809700000"
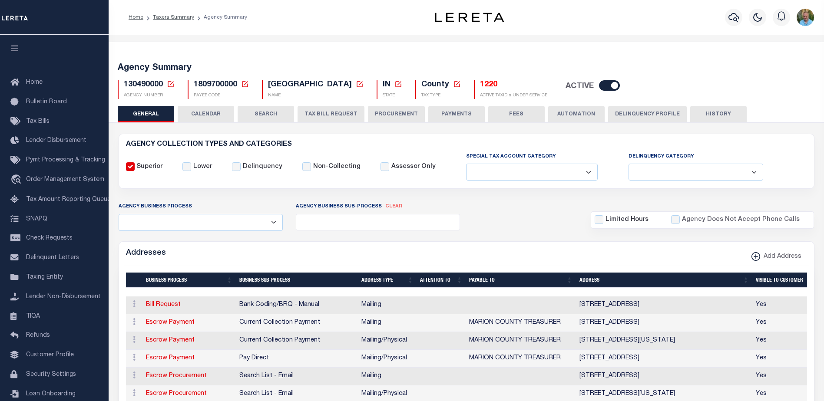
click at [735, 114] on button "HISTORY" at bounding box center [718, 114] width 56 height 17
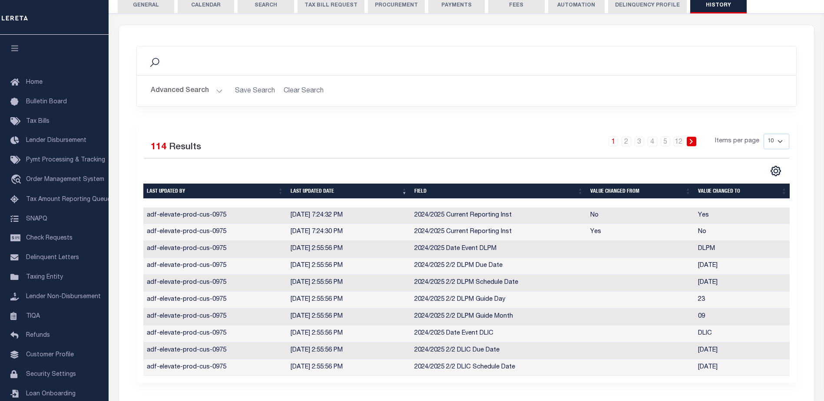
scroll to position [174, 0]
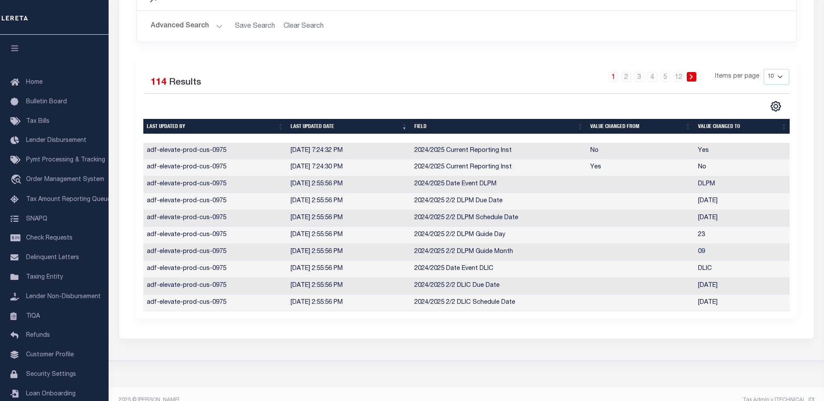
click at [785, 76] on select "10 25 50 100" at bounding box center [777, 77] width 26 height 16
select select "100"
click at [764, 69] on select "10 25 50 100" at bounding box center [777, 77] width 26 height 16
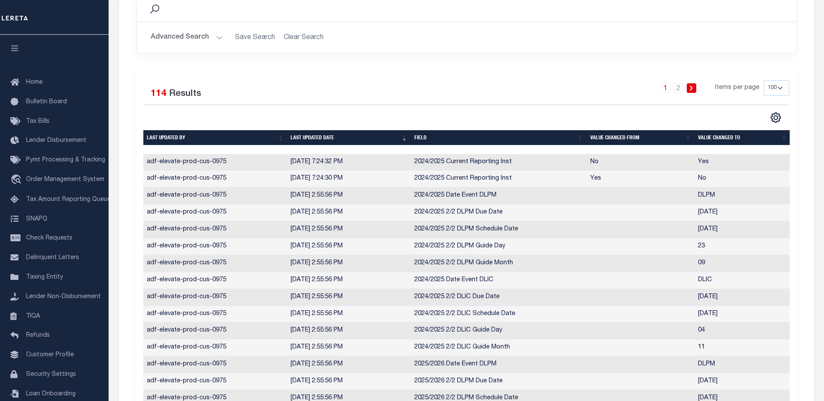
scroll to position [0, 0]
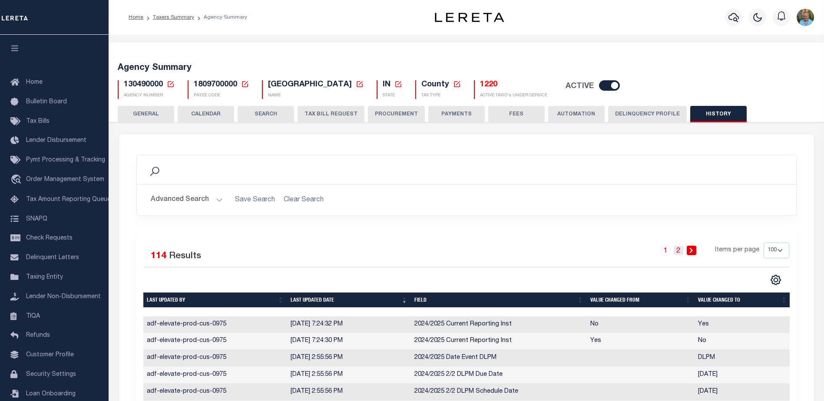
click at [681, 252] on link "2" at bounding box center [679, 251] width 10 height 10
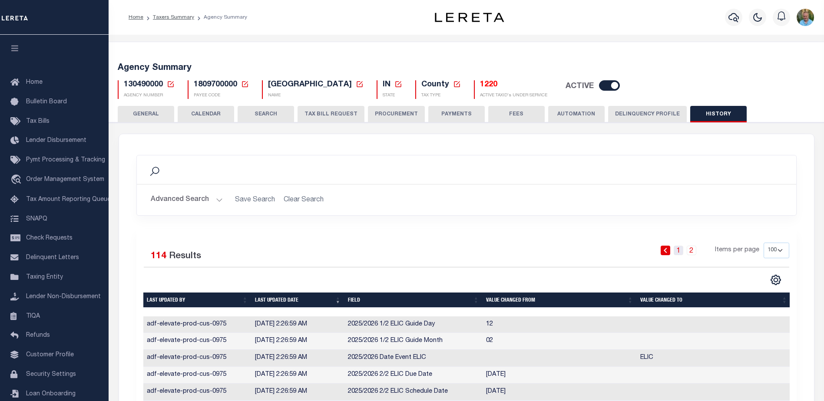
click at [682, 252] on link "1" at bounding box center [679, 251] width 10 height 10
